Goal: Find specific page/section: Find specific page/section

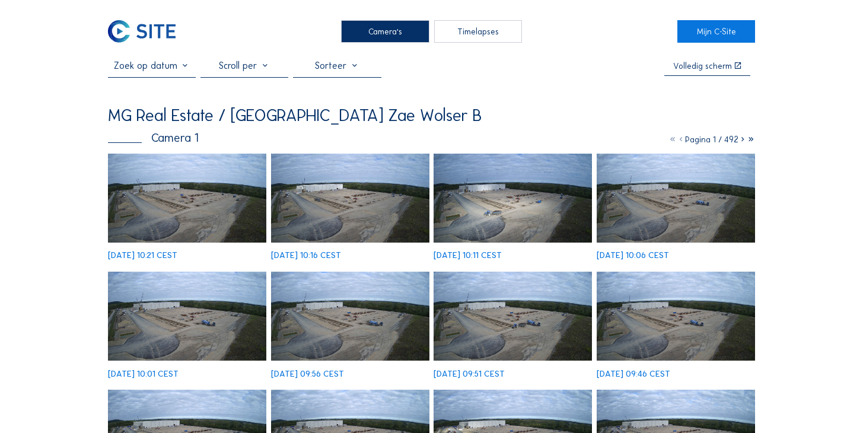
click at [227, 183] on img at bounding box center [187, 198] width 158 height 89
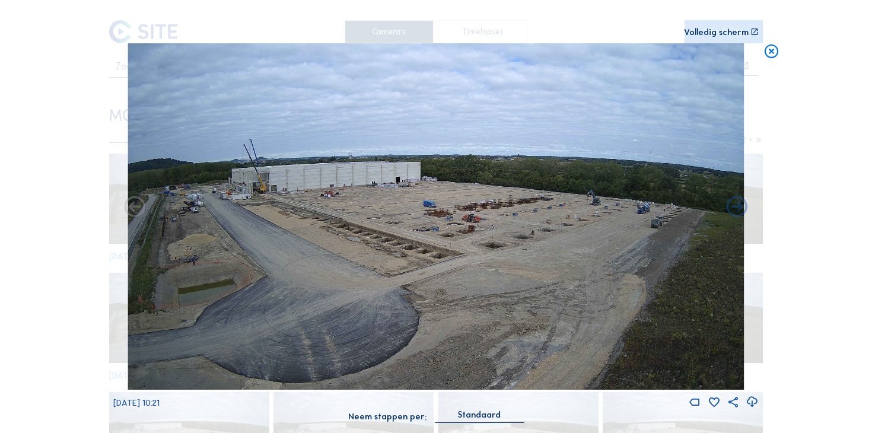
click at [774, 52] on icon at bounding box center [771, 51] width 17 height 17
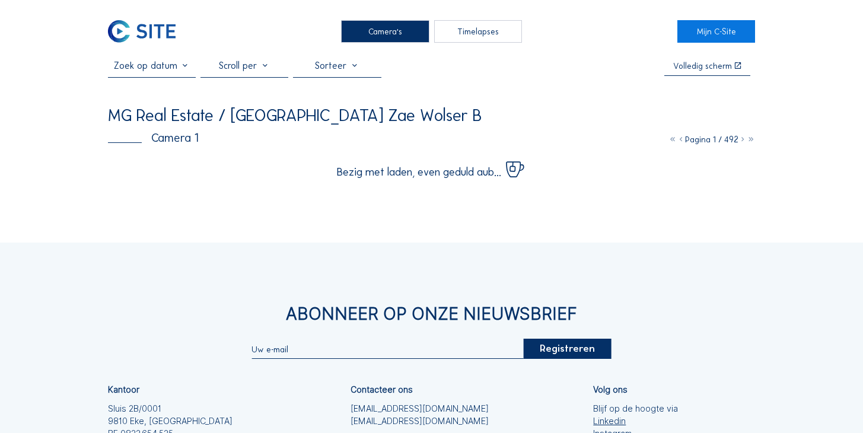
click at [400, 28] on div "Camera's" at bounding box center [385, 31] width 88 height 23
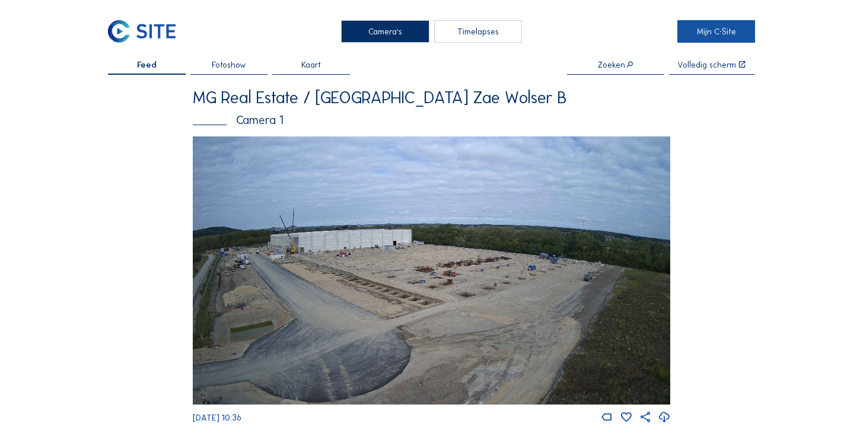
click at [708, 28] on link "Mijn C-Site" at bounding box center [716, 31] width 78 height 23
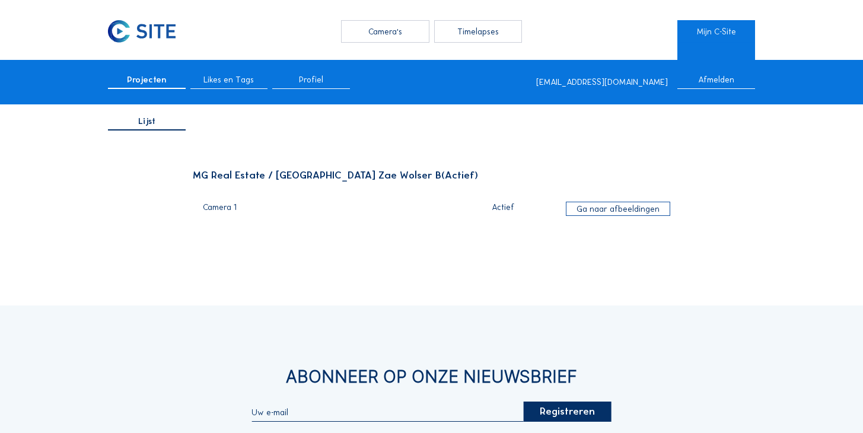
click at [382, 31] on div "Camera's" at bounding box center [385, 31] width 88 height 23
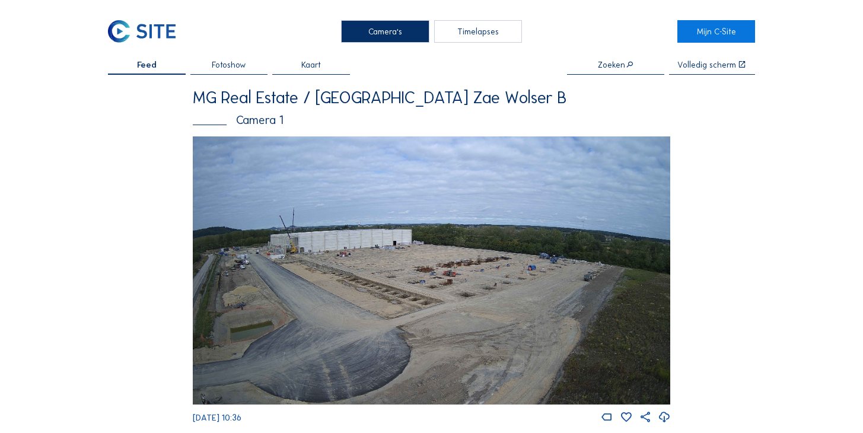
click at [276, 197] on img at bounding box center [432, 270] width 478 height 269
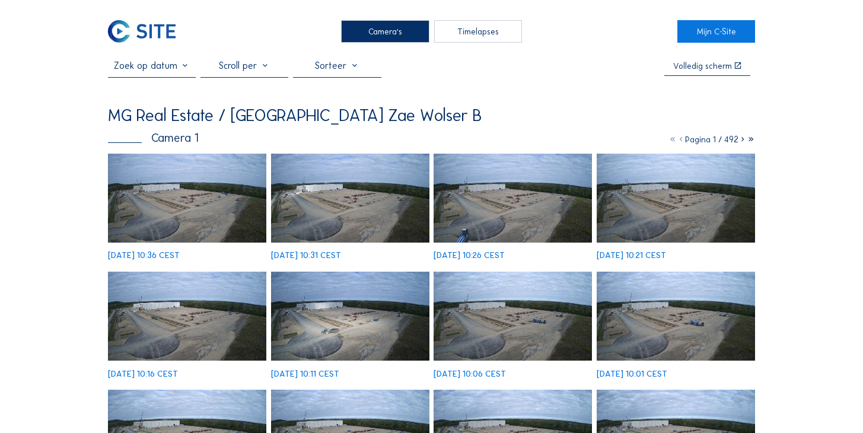
click at [223, 191] on img at bounding box center [187, 198] width 158 height 89
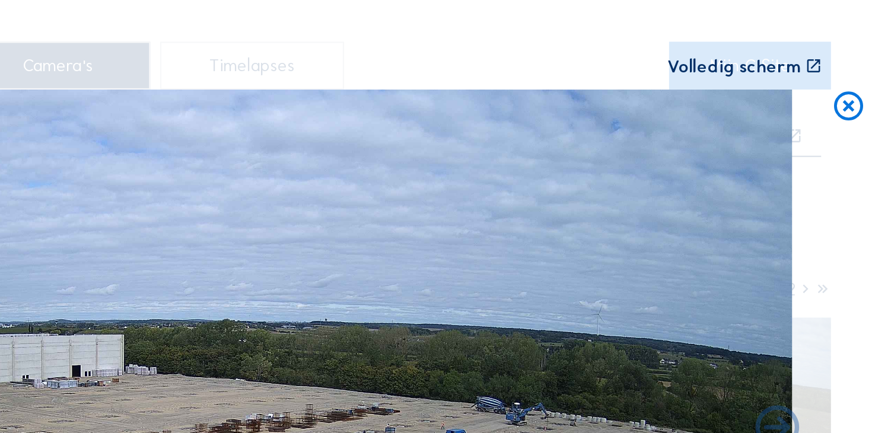
click at [763, 50] on icon at bounding box center [771, 51] width 17 height 17
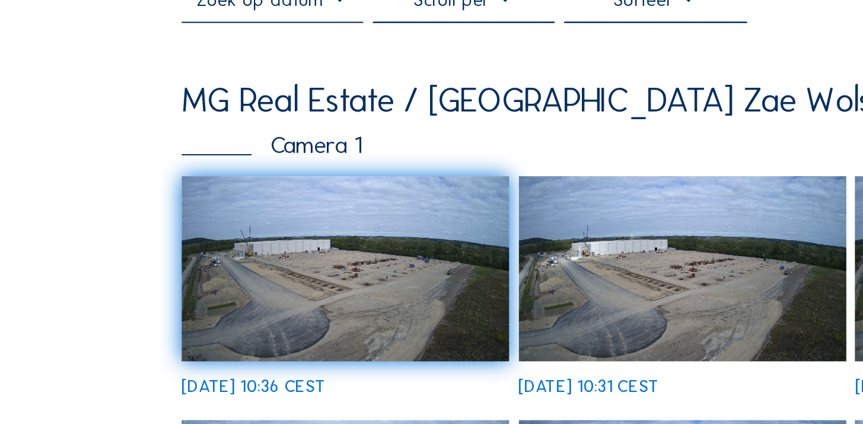
click at [149, 151] on img at bounding box center [187, 195] width 158 height 89
